Goal: Task Accomplishment & Management: Use online tool/utility

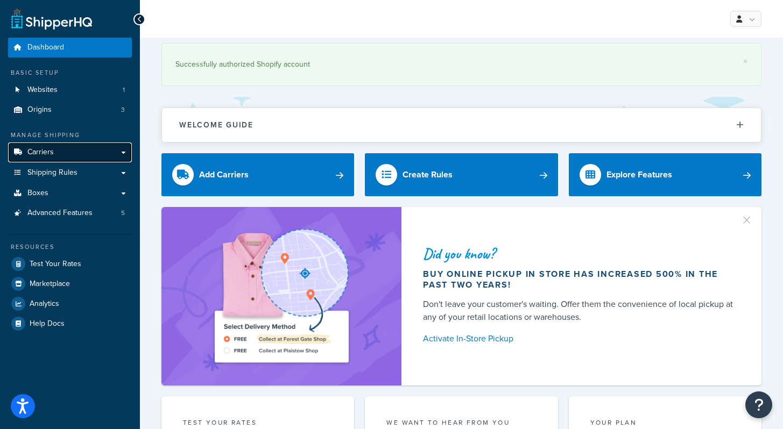
click at [57, 151] on link "Carriers" at bounding box center [70, 153] width 124 height 20
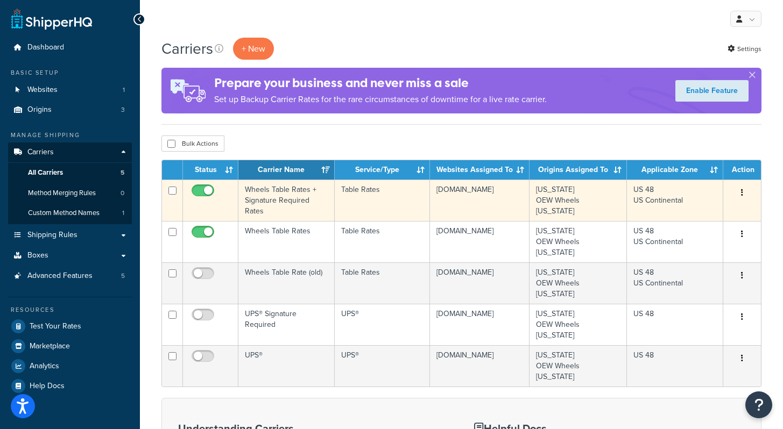
click at [300, 212] on td "Wheels Table Rates + Signature Required Rates" at bounding box center [286, 200] width 96 height 41
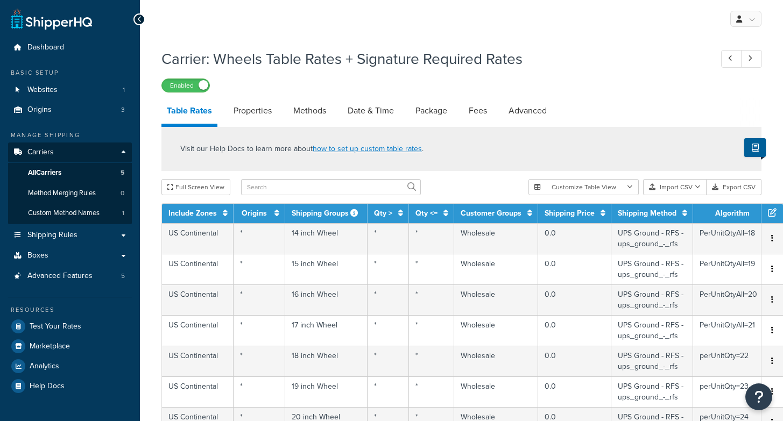
select select "25"
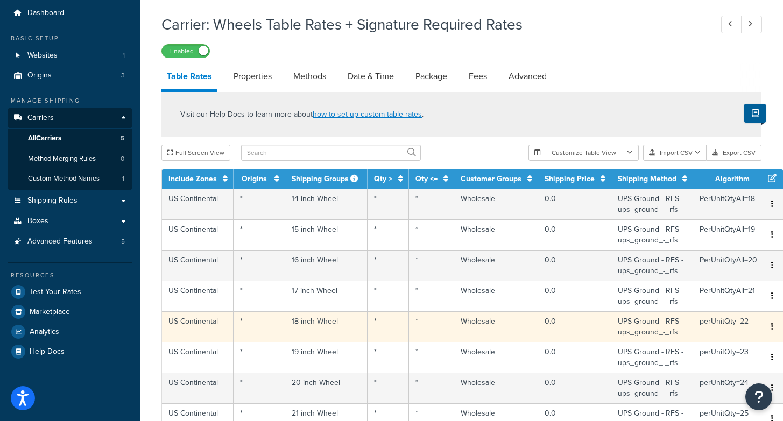
scroll to position [54, 0]
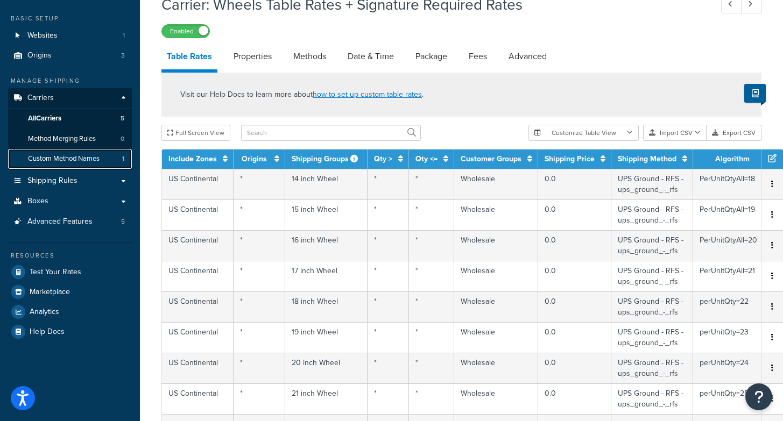
click at [95, 158] on span "Custom Method Names" at bounding box center [64, 158] width 72 height 9
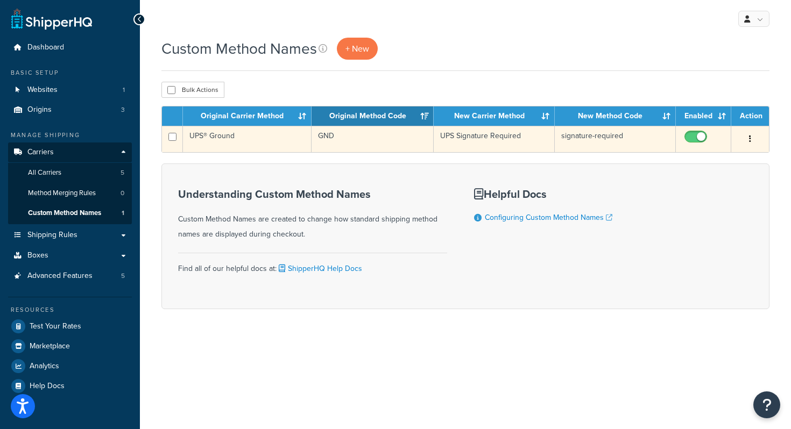
click at [273, 139] on td "UPS® Ground" at bounding box center [247, 139] width 129 height 26
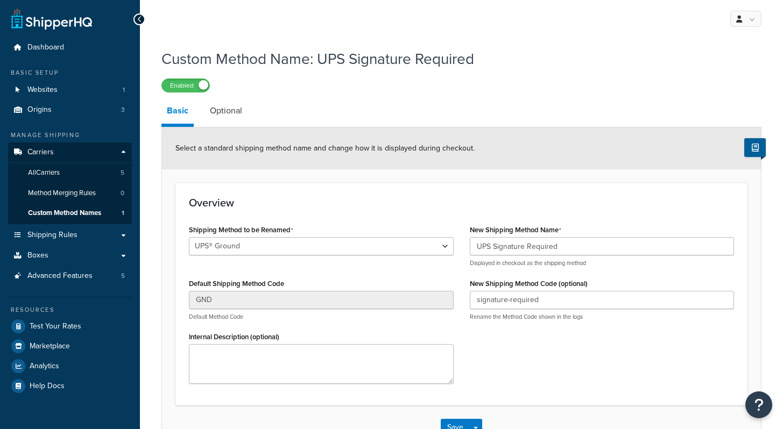
select select "695891"
click at [81, 214] on span "Custom Method Names" at bounding box center [64, 213] width 73 height 9
